Goal: Information Seeking & Learning: Understand process/instructions

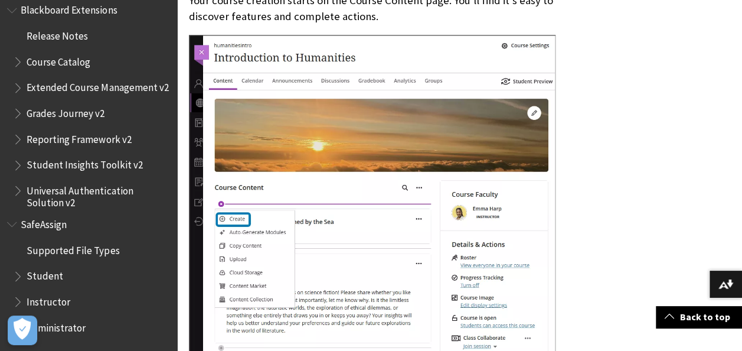
scroll to position [435, 0]
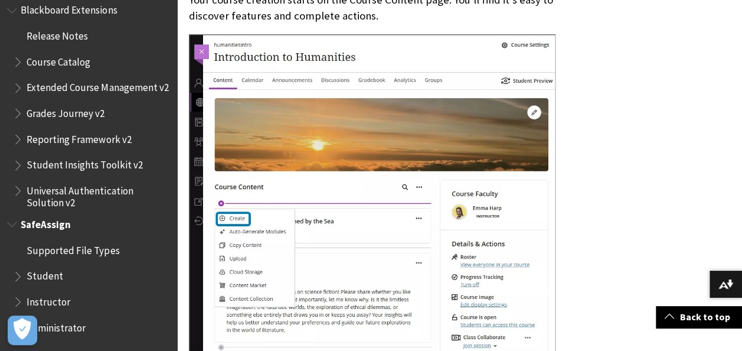
click at [51, 300] on span "Instructor" at bounding box center [49, 300] width 44 height 16
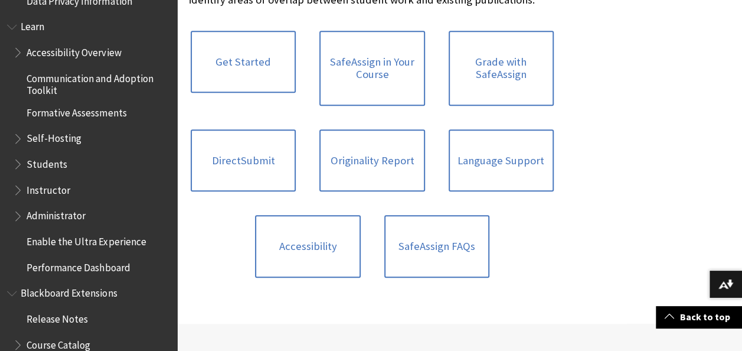
scroll to position [1000, 0]
click at [56, 191] on span "Instructor" at bounding box center [49, 189] width 44 height 16
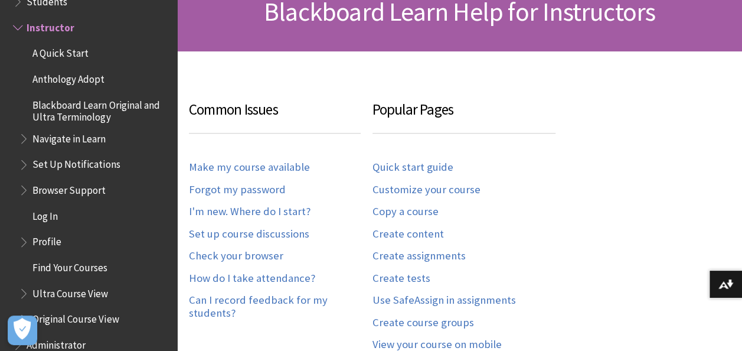
scroll to position [196, 0]
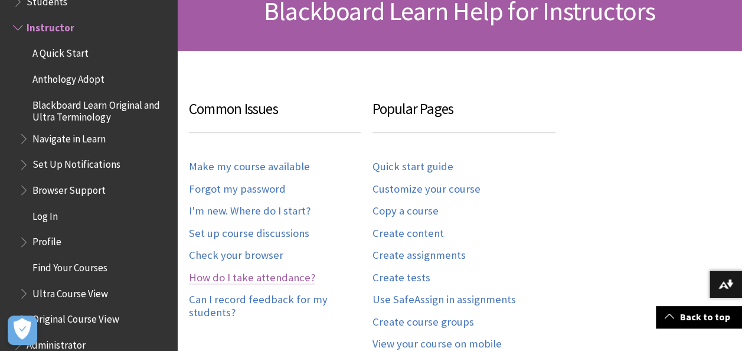
click at [282, 273] on link "How do I take attendance?" at bounding box center [252, 278] width 126 height 14
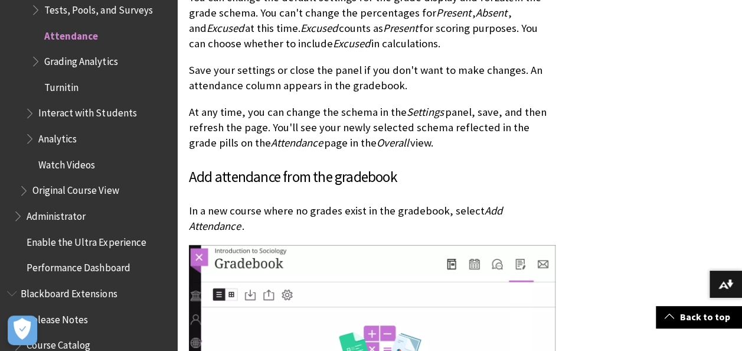
scroll to position [1403, 0]
click at [470, 250] on img at bounding box center [372, 341] width 367 height 195
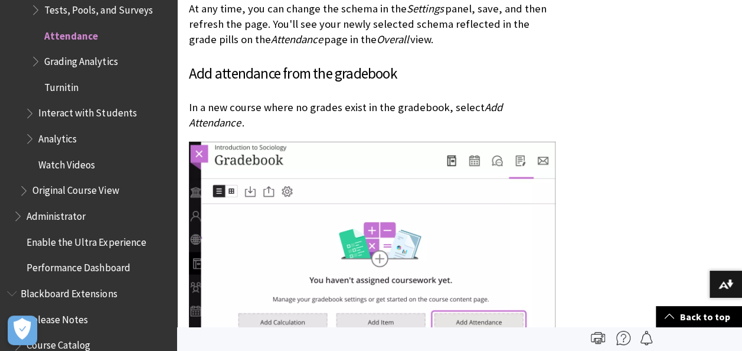
scroll to position [1505, 0]
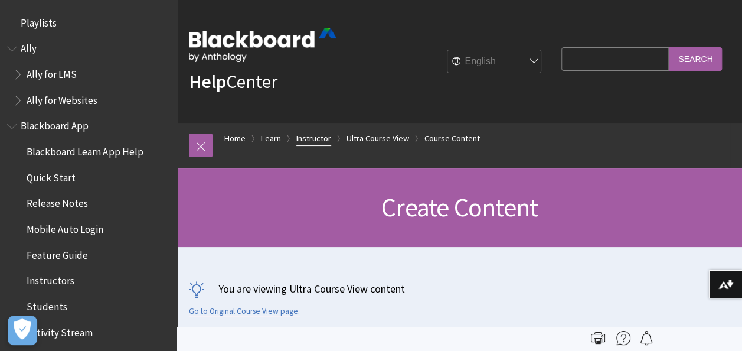
click at [310, 138] on link "Instructor" at bounding box center [313, 138] width 35 height 15
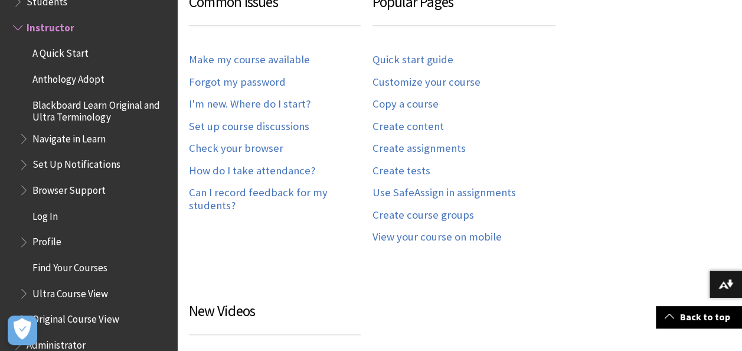
scroll to position [304, 0]
click at [265, 167] on link "How do I take attendance?" at bounding box center [252, 171] width 126 height 14
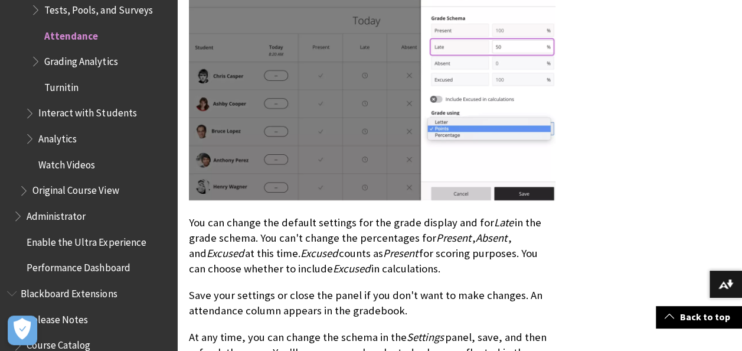
scroll to position [1178, 0]
